Goal: Answer question/provide support

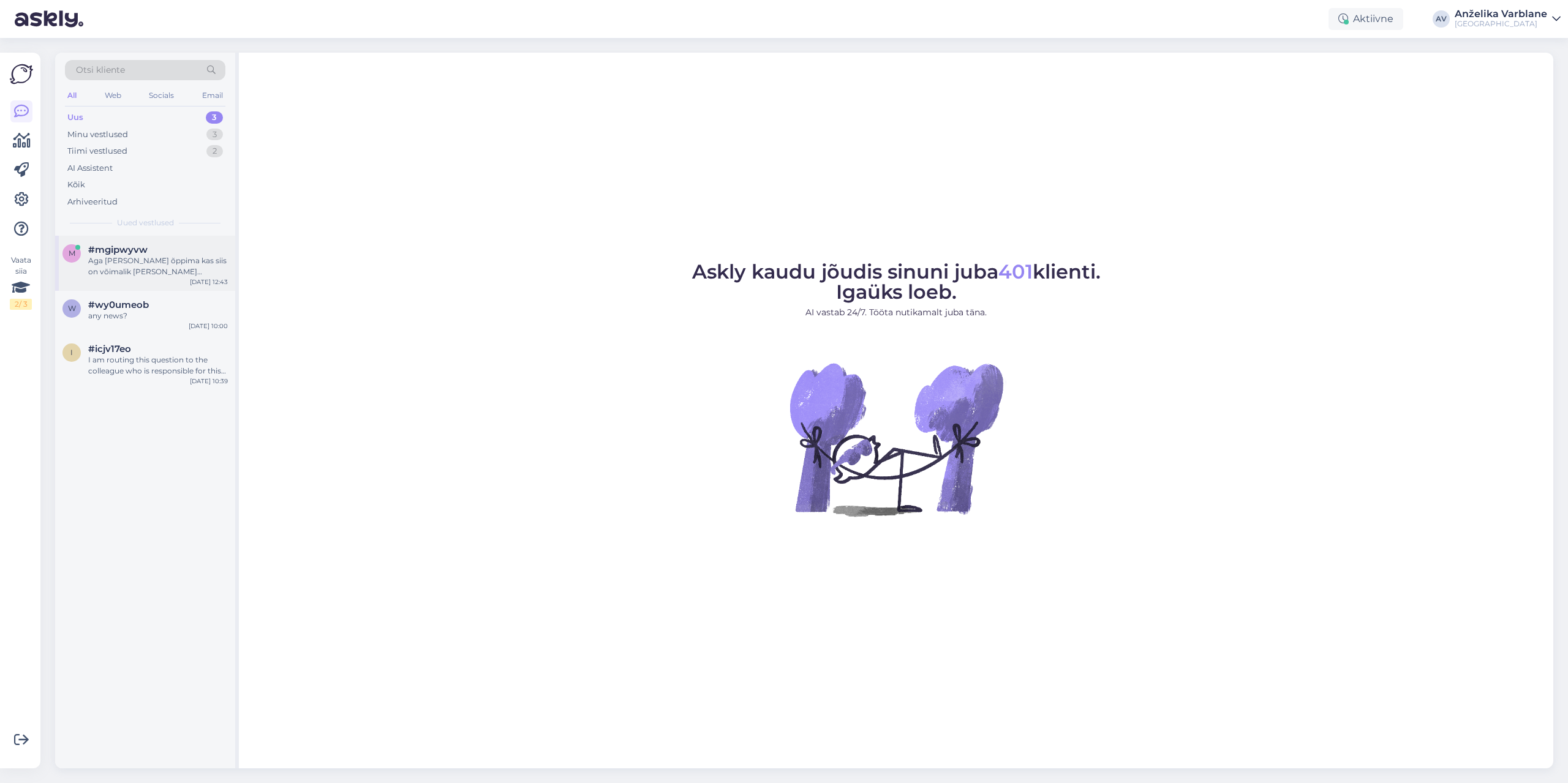
click at [183, 260] on div "Aga [PERSON_NAME] õppima kas siis on võimalik [PERSON_NAME] sisearhotektuuri di…" at bounding box center [158, 266] width 140 height 22
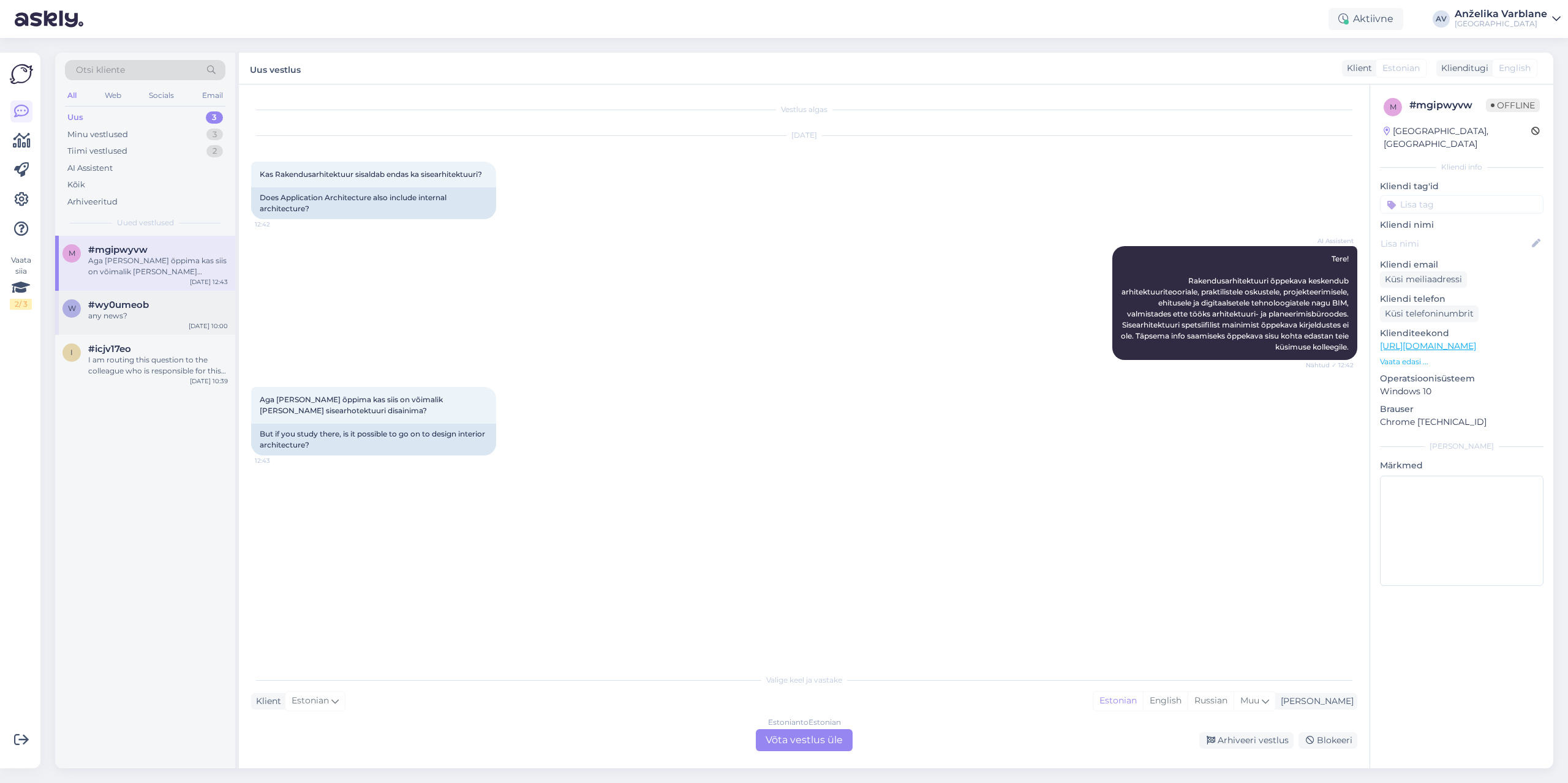
click at [165, 314] on div "any news?" at bounding box center [158, 316] width 140 height 11
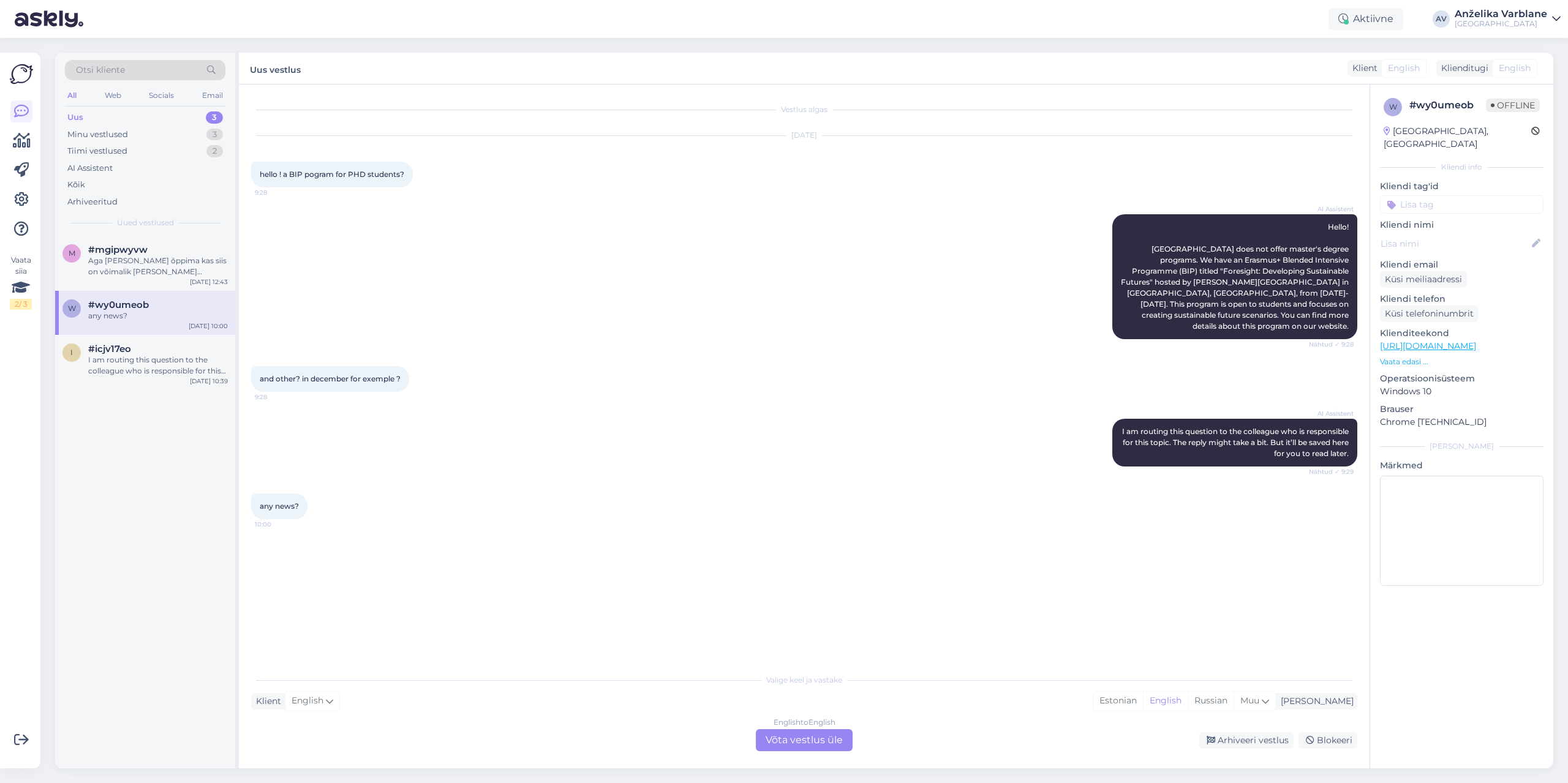
click at [795, 744] on div "English to English Võta vestlus üle" at bounding box center [805, 740] width 97 height 22
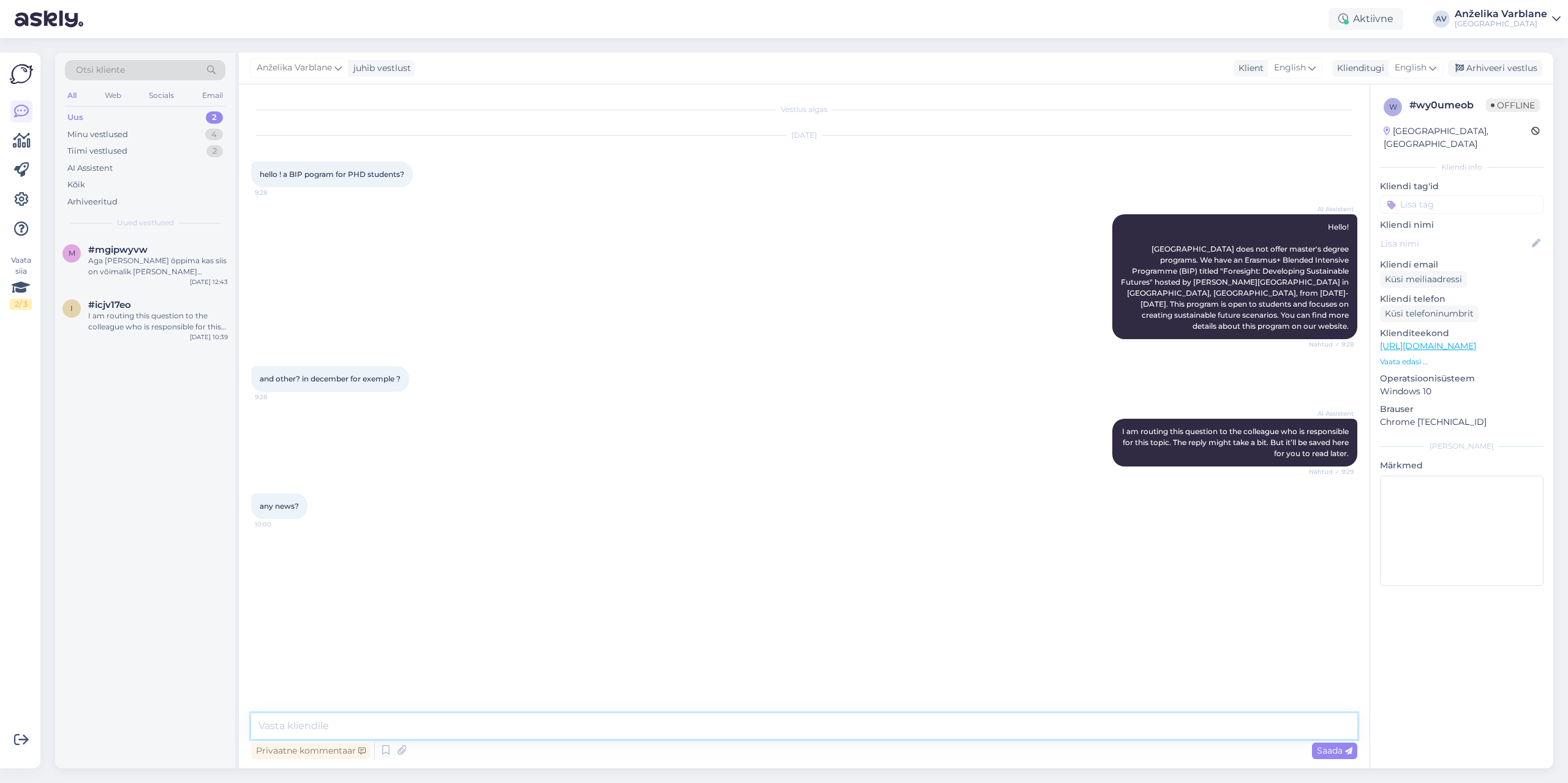
click at [800, 731] on textarea at bounding box center [804, 726] width 1106 height 25
type textarea "h"
paste textarea "We have two upcoming BIPs for students in November and January. Please keep in …"
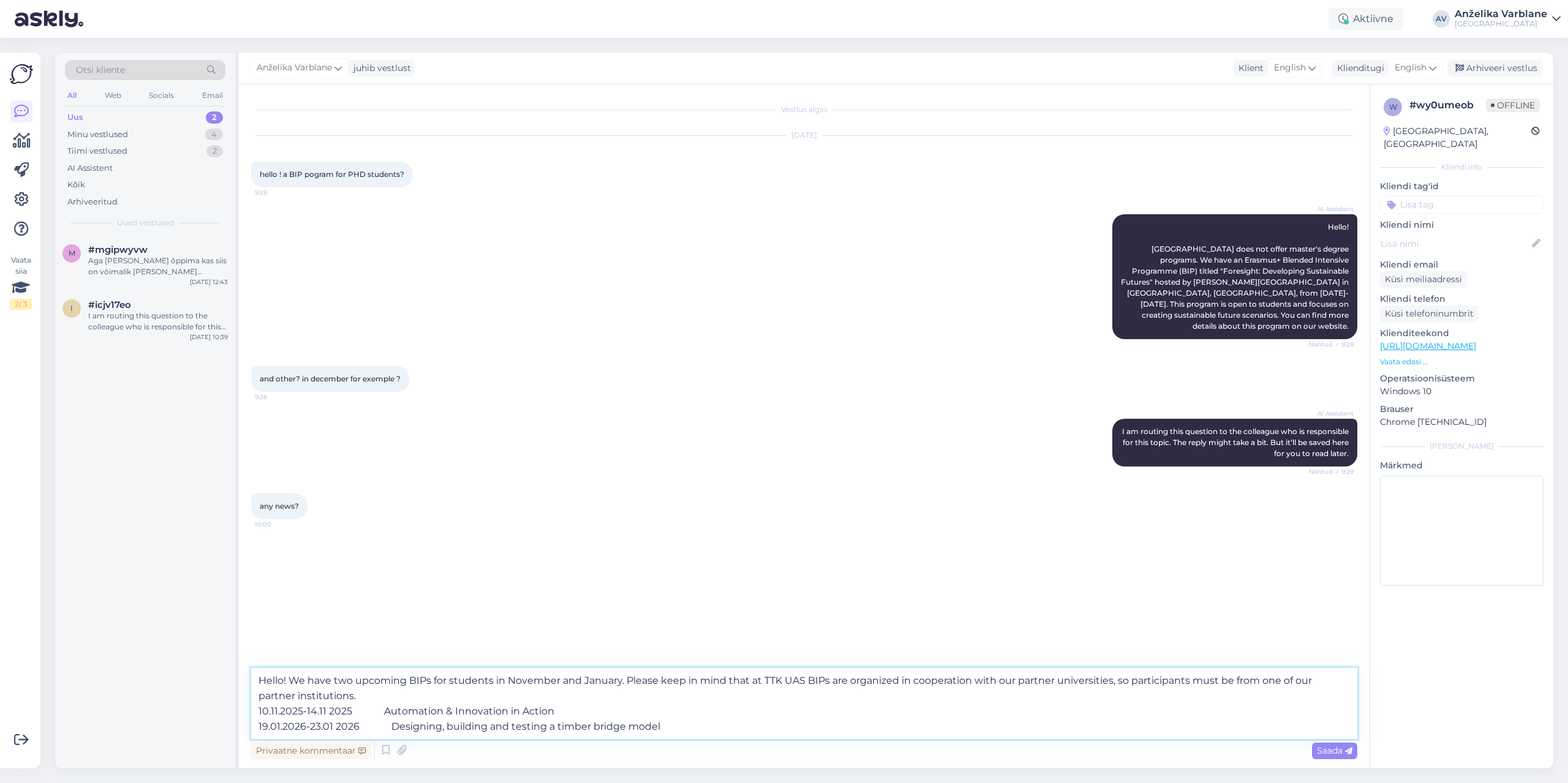
click at [383, 711] on textarea "Hello! We have two upcoming BIPs for students in November and January. Please k…" at bounding box center [804, 703] width 1106 height 71
drag, startPoint x: 392, startPoint y: 725, endPoint x: 361, endPoint y: 721, distance: 31.3
click at [361, 721] on textarea "Hello! We have two upcoming BIPs for students in November and January. Please k…" at bounding box center [804, 703] width 1106 height 71
type textarea "Hello! We have two upcoming BIPs for students in November and January. Please k…"
click at [664, 735] on textarea "Hello! We have two upcoming BIPs for students in November and January. Please k…" at bounding box center [804, 703] width 1106 height 71
